Goal: Task Accomplishment & Management: Manage account settings

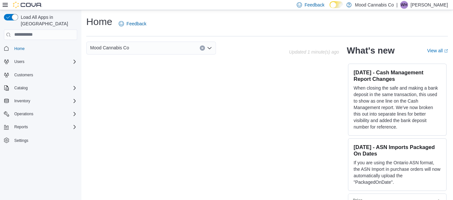
click at [77, 93] on div "Load All Apps in [GEOGRAPHIC_DATA] Home Users Customers Catalog Inventory Opera…" at bounding box center [40, 87] width 78 height 153
click at [76, 98] on icon "Complex example" at bounding box center [74, 100] width 5 height 5
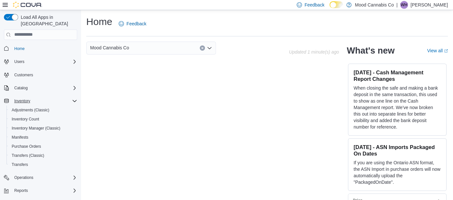
click at [70, 97] on div "Inventory" at bounding box center [44, 101] width 65 height 8
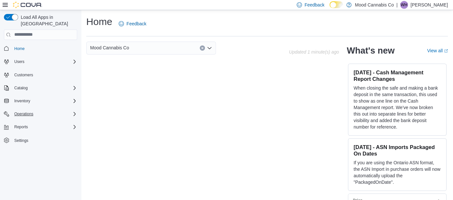
click at [74, 111] on icon "Complex example" at bounding box center [74, 113] width 5 height 5
click at [74, 113] on icon "Complex example" at bounding box center [75, 114] width 4 height 2
click at [70, 124] on button "Reports" at bounding box center [40, 126] width 78 height 9
click at [72, 97] on div "Inventory" at bounding box center [44, 101] width 65 height 8
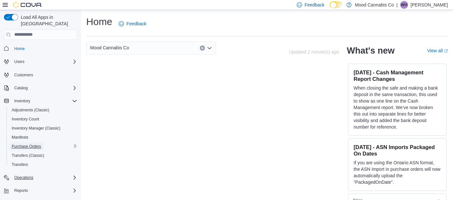
click at [29, 144] on span "Purchase Orders" at bounding box center [27, 146] width 30 height 5
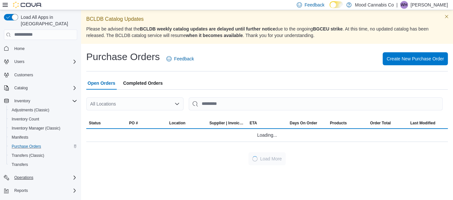
click at [176, 98] on div "All Locations" at bounding box center [134, 103] width 97 height 13
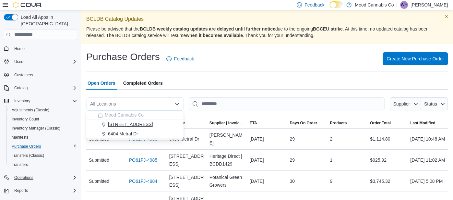
click at [126, 126] on span "[STREET_ADDRESS]" at bounding box center [130, 124] width 45 height 6
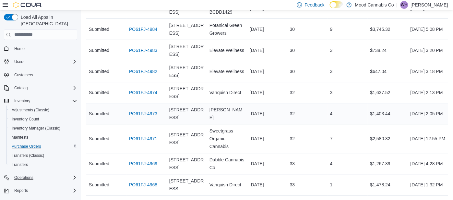
scroll to position [131, 0]
click at [153, 111] on link "PO61FJ-4973" at bounding box center [143, 113] width 28 height 8
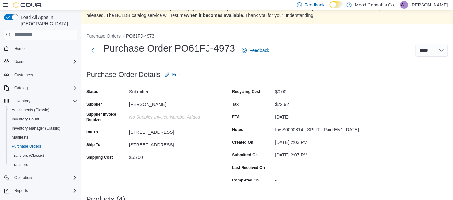
scroll to position [24, 0]
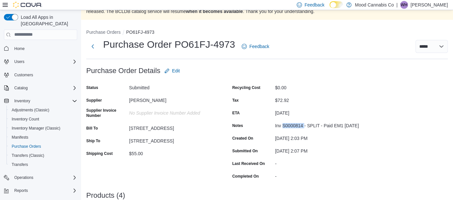
drag, startPoint x: 304, startPoint y: 123, endPoint x: 283, endPoint y: 123, distance: 21.1
click at [283, 123] on div "Inv S0000814 - SPLIT - Paid EM1 [DATE]" at bounding box center [318, 124] width 87 height 8
copy div "S0000814"
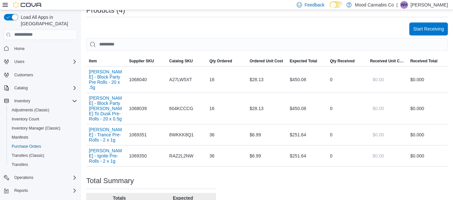
scroll to position [209, 0]
click at [422, 22] on span "Start Receiving" at bounding box center [428, 27] width 31 height 13
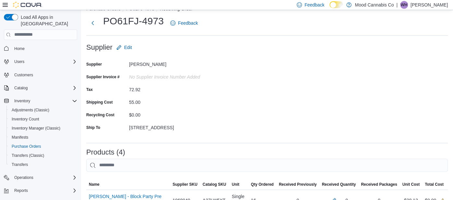
scroll to position [48, 0]
click at [130, 49] on span "Edit" at bounding box center [128, 46] width 8 height 6
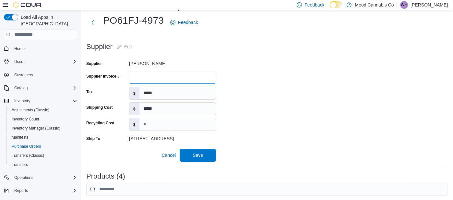
click at [155, 78] on input "Supplier Invoice #" at bounding box center [172, 77] width 87 height 13
paste input "********"
type input "********"
click at [251, 79] on form "Supplier Edit Supplier [PERSON_NAME] Supplier Invoice # ******** Tax $ ***** Sh…" at bounding box center [267, 100] width 362 height 121
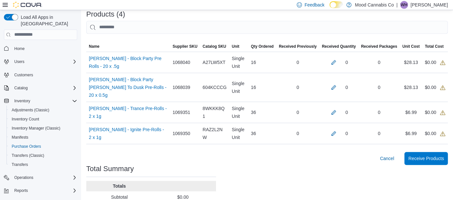
scroll to position [211, 0]
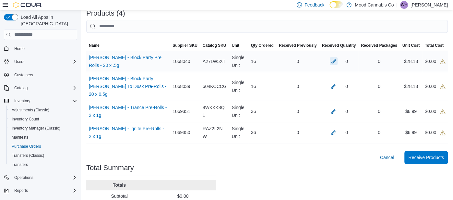
click at [331, 63] on button "button" at bounding box center [334, 61] width 8 height 8
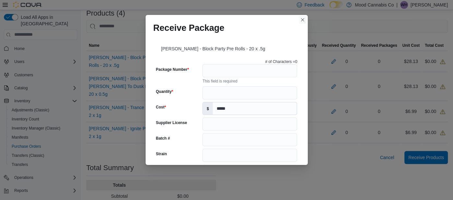
click at [303, 18] on button "Closes this modal window" at bounding box center [303, 20] width 8 height 8
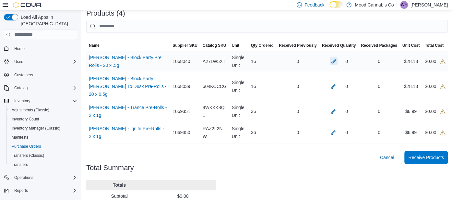
click at [335, 62] on button "button" at bounding box center [334, 61] width 8 height 8
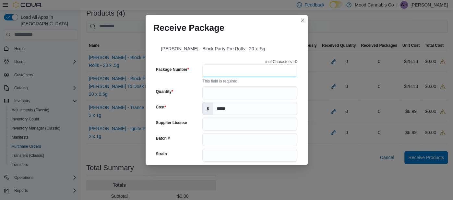
click at [222, 75] on input "Package Number" at bounding box center [249, 70] width 95 height 13
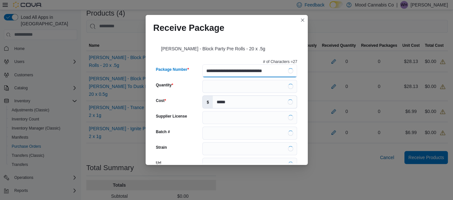
click at [214, 74] on input "**********" at bounding box center [249, 70] width 95 height 13
type input "**********"
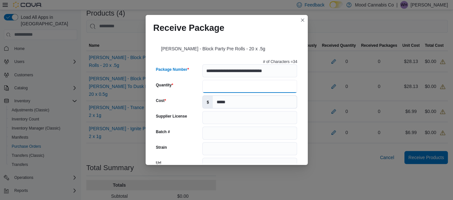
click at [223, 81] on input "Quantity" at bounding box center [249, 86] width 95 height 13
type input "**"
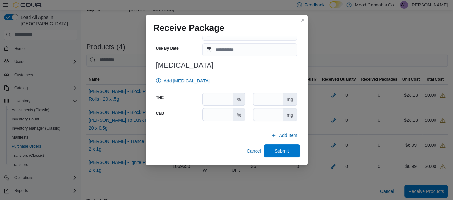
scroll to position [178, 0]
click at [279, 148] on span "Submit" at bounding box center [282, 150] width 14 height 6
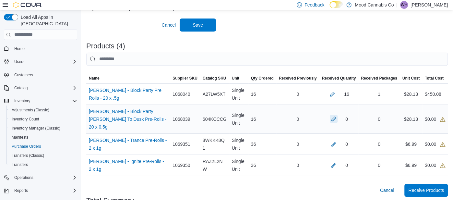
click at [331, 115] on button "button" at bounding box center [334, 119] width 8 height 8
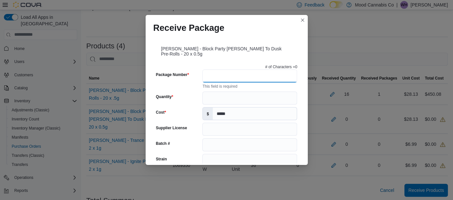
click at [242, 74] on input "Package Number" at bounding box center [249, 75] width 95 height 13
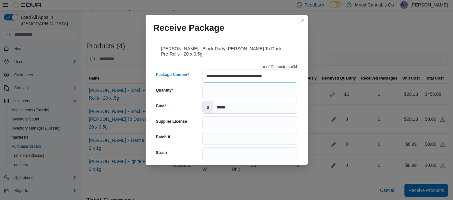
scroll to position [0, 0]
type input "**********"
click at [243, 48] on div "[PERSON_NAME] - Block Party [PERSON_NAME] To Dusk Pre-Rolls - 20 x 0.5g" at bounding box center [226, 49] width 147 height 23
click at [230, 90] on input "Quantity" at bounding box center [249, 91] width 95 height 13
type input "**"
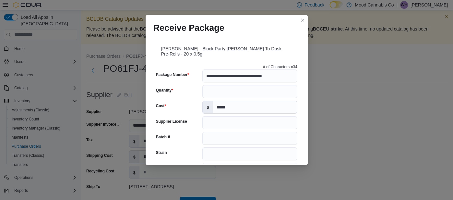
scroll to position [255, 0]
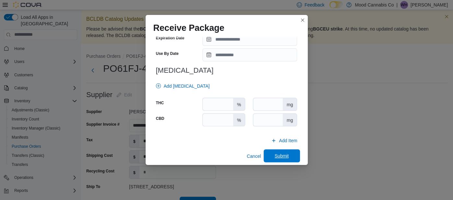
click at [281, 155] on span "Submit" at bounding box center [281, 155] width 29 height 13
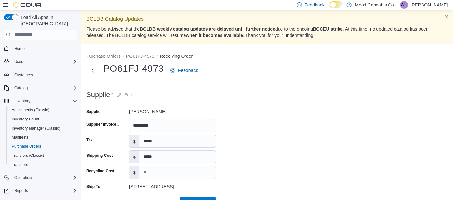
scroll to position [193, 0]
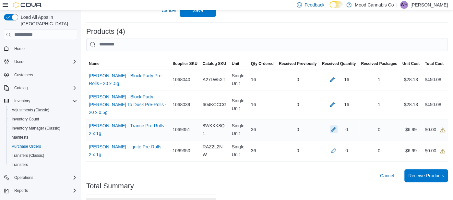
click at [332, 125] on button "button" at bounding box center [334, 129] width 8 height 8
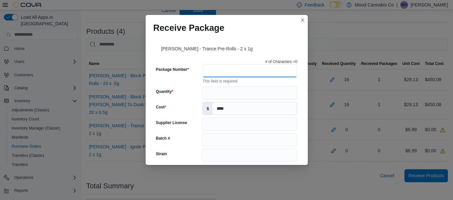
click at [236, 68] on input "Package Number" at bounding box center [249, 70] width 95 height 13
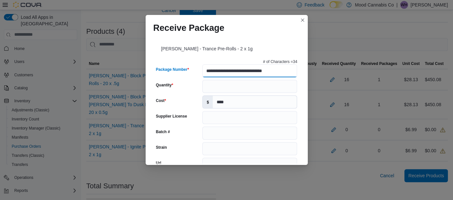
type input "**********"
click at [268, 43] on div "[PERSON_NAME] - Trance Pre-Rolls - 2 x 1g" at bounding box center [226, 47] width 147 height 18
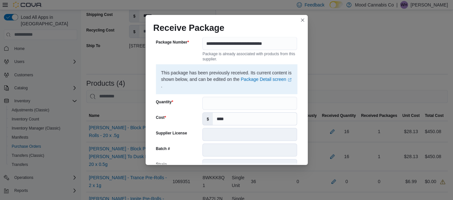
scroll to position [30, 0]
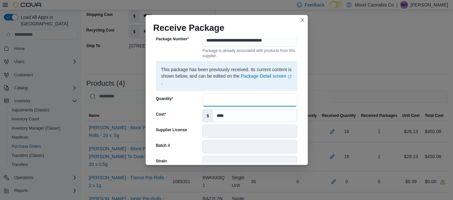
click at [251, 96] on input "Quantity" at bounding box center [249, 99] width 95 height 13
type input "**"
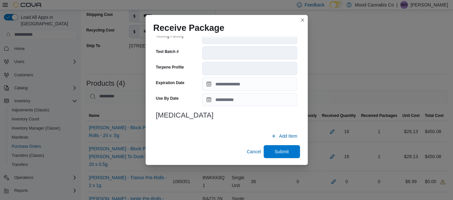
scroll to position [249, 0]
click at [279, 147] on span "Submit" at bounding box center [281, 150] width 29 height 13
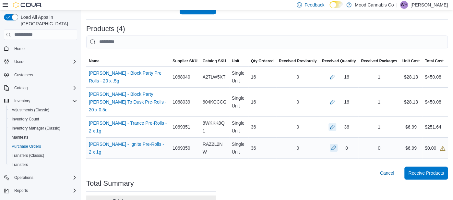
scroll to position [198, 0]
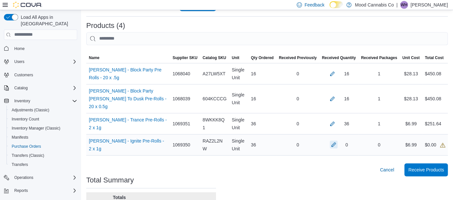
click at [331, 140] on button "button" at bounding box center [334, 144] width 8 height 8
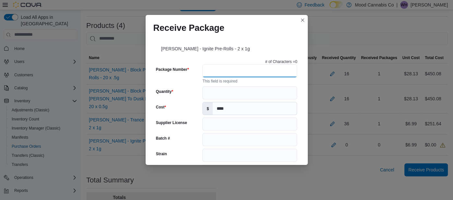
click at [214, 67] on input "Package Number" at bounding box center [249, 70] width 95 height 13
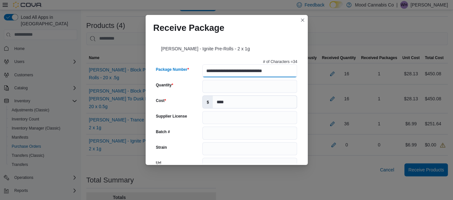
scroll to position [0, 0]
type input "**********"
click at [238, 88] on input "Quantity" at bounding box center [249, 86] width 95 height 13
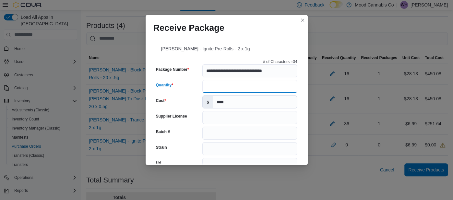
type input "**"
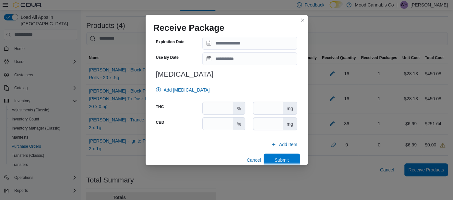
scroll to position [255, 0]
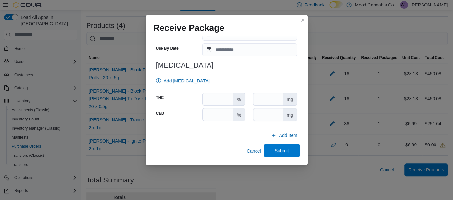
click at [292, 150] on span "Submit" at bounding box center [281, 150] width 29 height 13
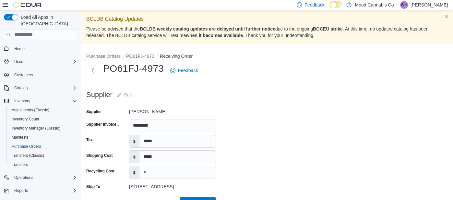
scroll to position [248, 0]
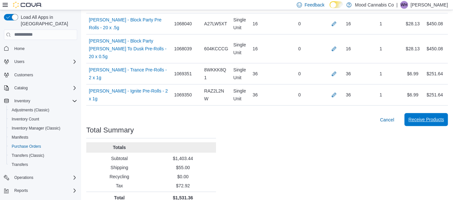
click at [430, 113] on span "Receive Products" at bounding box center [426, 119] width 36 height 13
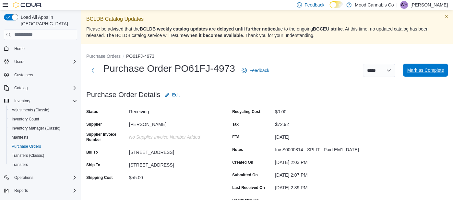
click at [433, 75] on span "Mark as Complete" at bounding box center [425, 70] width 37 height 13
